Goal: Find specific page/section: Find specific page/section

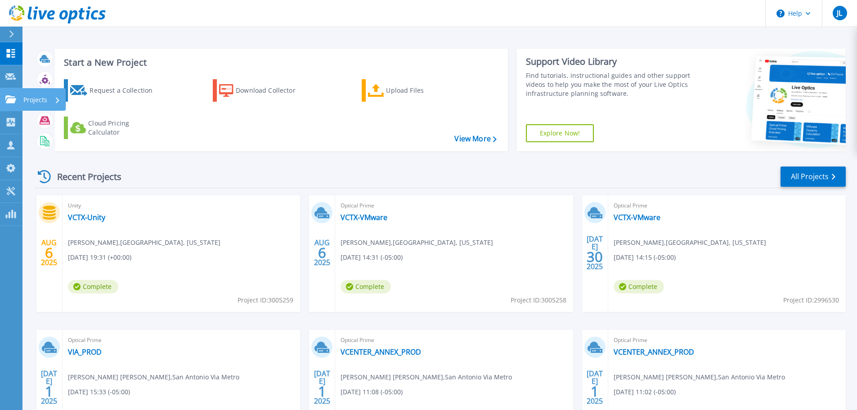
click at [35, 101] on p "Projects" at bounding box center [35, 99] width 24 height 23
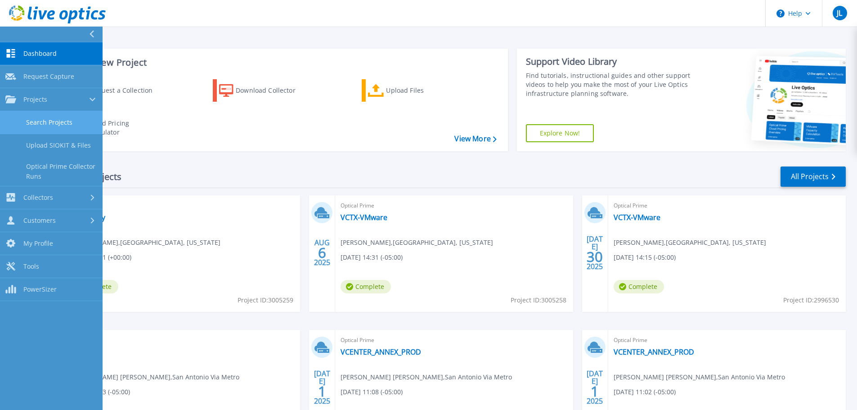
click at [44, 120] on link "Search Projects" at bounding box center [51, 122] width 103 height 23
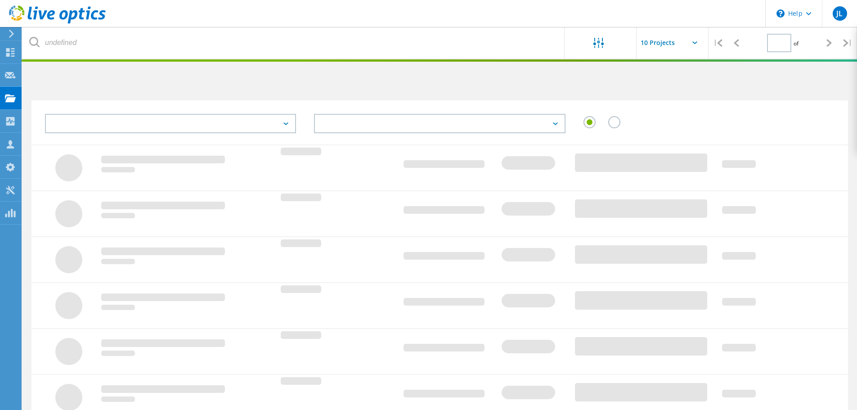
type input "1"
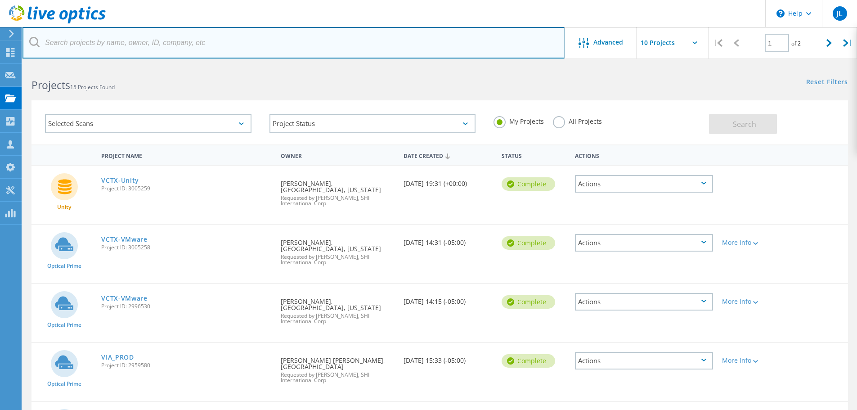
click at [406, 32] on input "text" at bounding box center [293, 42] width 543 height 31
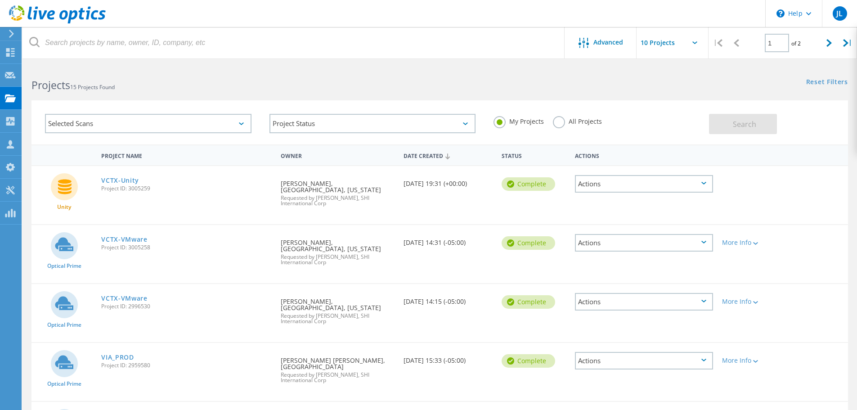
click at [468, 7] on header "\n Help Explore Helpful Articles Contact Support JL Channel Partner [PERSON_NAM…" at bounding box center [428, 13] width 857 height 27
